Goal: Communication & Community: Answer question/provide support

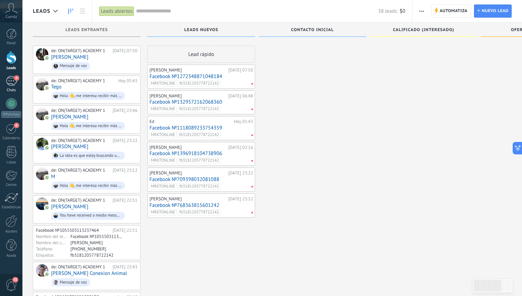
click at [12, 86] on link "4 Chats" at bounding box center [11, 84] width 22 height 17
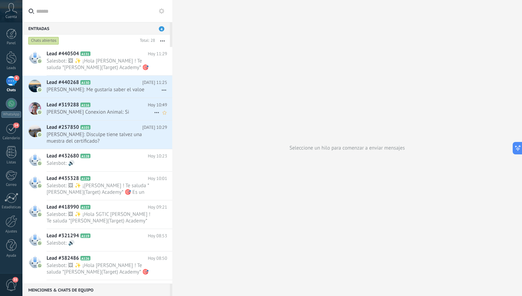
click at [70, 109] on span "[PERSON_NAME] Conexion Animal: Si" at bounding box center [100, 112] width 107 height 7
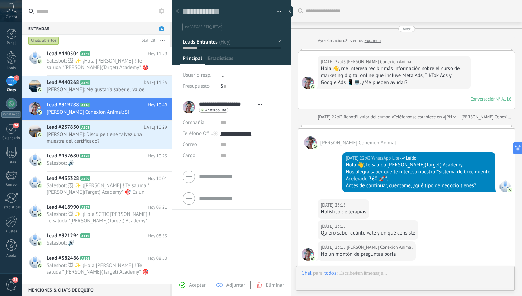
type textarea "**********"
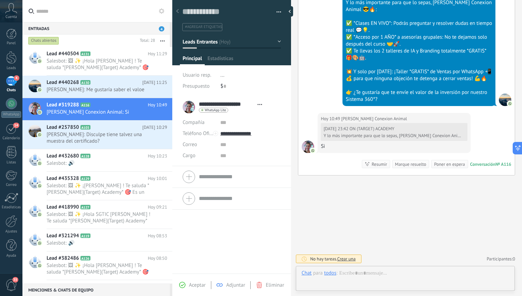
scroll to position [10, 0]
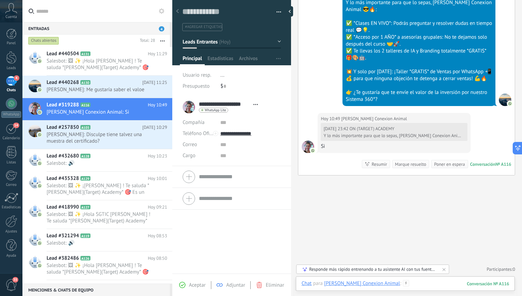
click at [393, 285] on div at bounding box center [406, 290] width 208 height 21
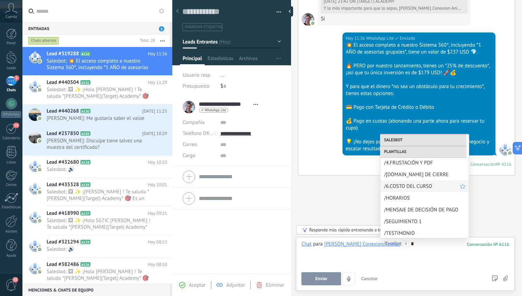
scroll to position [108, 0]
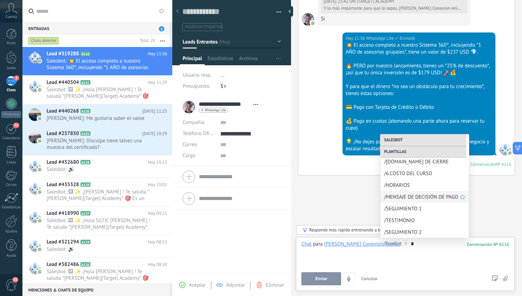
click at [420, 196] on span "/MENSAJE DE DECISIÓN DE PAGO" at bounding box center [422, 197] width 76 height 7
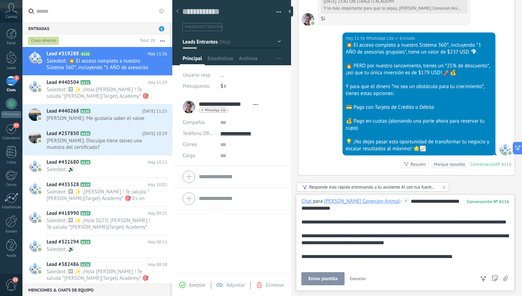
click at [325, 278] on span "Enviar plantilla" at bounding box center [322, 278] width 29 height 5
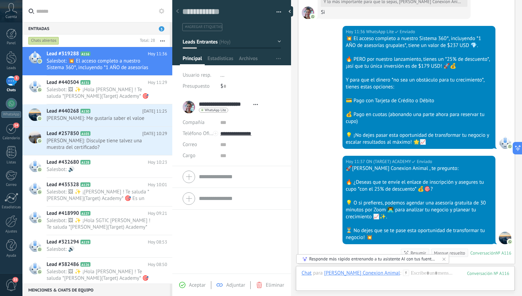
scroll to position [809, 0]
